Goal: Check status: Check status

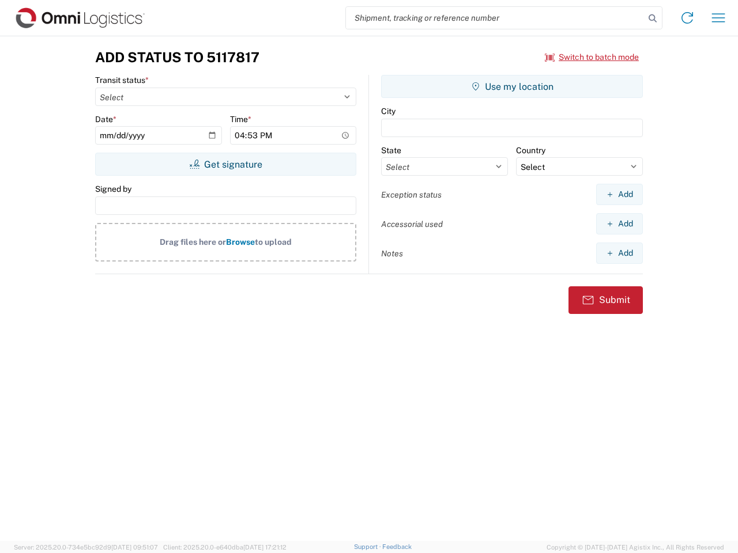
click at [495, 18] on input "search" at bounding box center [495, 18] width 299 height 22
click at [653, 18] on icon at bounding box center [653, 18] width 16 height 16
click at [687, 18] on icon at bounding box center [687, 18] width 18 height 18
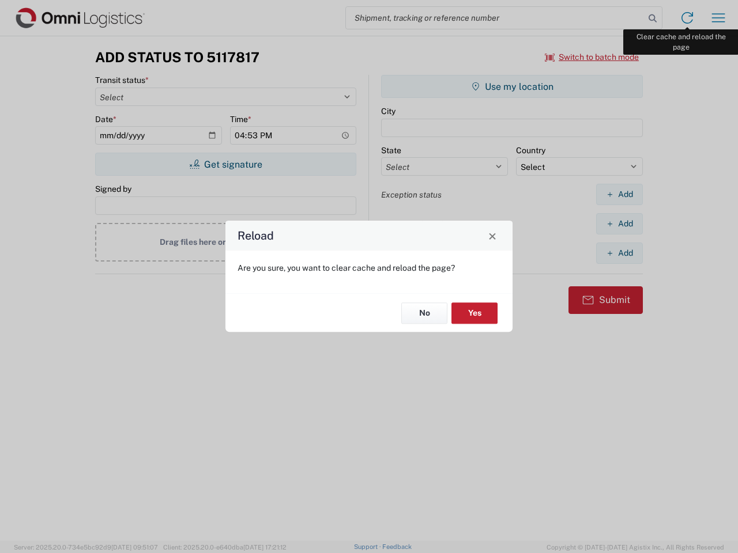
click at [718, 18] on div "Reload Are you sure, you want to clear cache and reload the page? No Yes" at bounding box center [369, 276] width 738 height 553
click at [592, 57] on div "Reload Are you sure, you want to clear cache and reload the page? No Yes" at bounding box center [369, 276] width 738 height 553
click at [225, 164] on div "Reload Are you sure, you want to clear cache and reload the page? No Yes" at bounding box center [369, 276] width 738 height 553
click at [512, 86] on div "Reload Are you sure, you want to clear cache and reload the page? No Yes" at bounding box center [369, 276] width 738 height 553
click at [619, 194] on div "Reload Are you sure, you want to clear cache and reload the page? No Yes" at bounding box center [369, 276] width 738 height 553
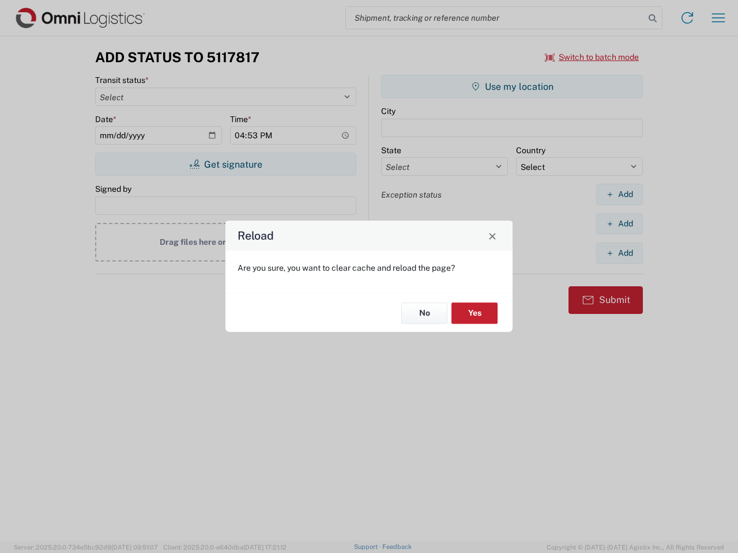
click at [619, 224] on div "Reload Are you sure, you want to clear cache and reload the page? No Yes" at bounding box center [369, 276] width 738 height 553
click at [619, 253] on div "Reload Are you sure, you want to clear cache and reload the page? No Yes" at bounding box center [369, 276] width 738 height 553
